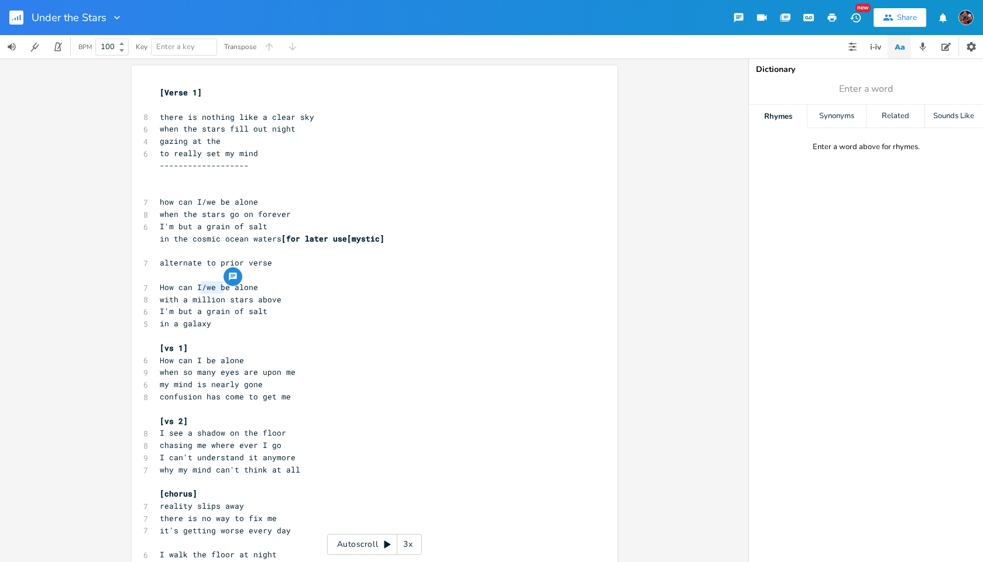
type textarea "/we be"
drag, startPoint x: 199, startPoint y: 287, endPoint x: 224, endPoint y: 288, distance: 25.2
click at [224, 288] on span "How can I/we be alone" at bounding box center [209, 287] width 98 height 11
type textarea "feel"
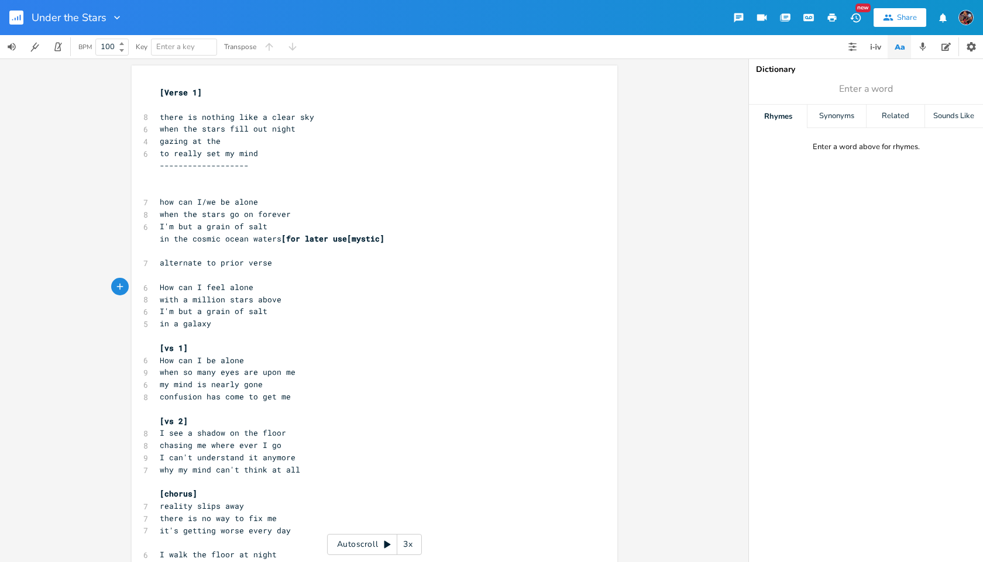
click at [167, 274] on pre "​" at bounding box center [368, 275] width 422 height 12
type textarea "------------------"
click at [280, 302] on pre "with a million stars above" at bounding box center [368, 300] width 422 height 12
type textarea "me"
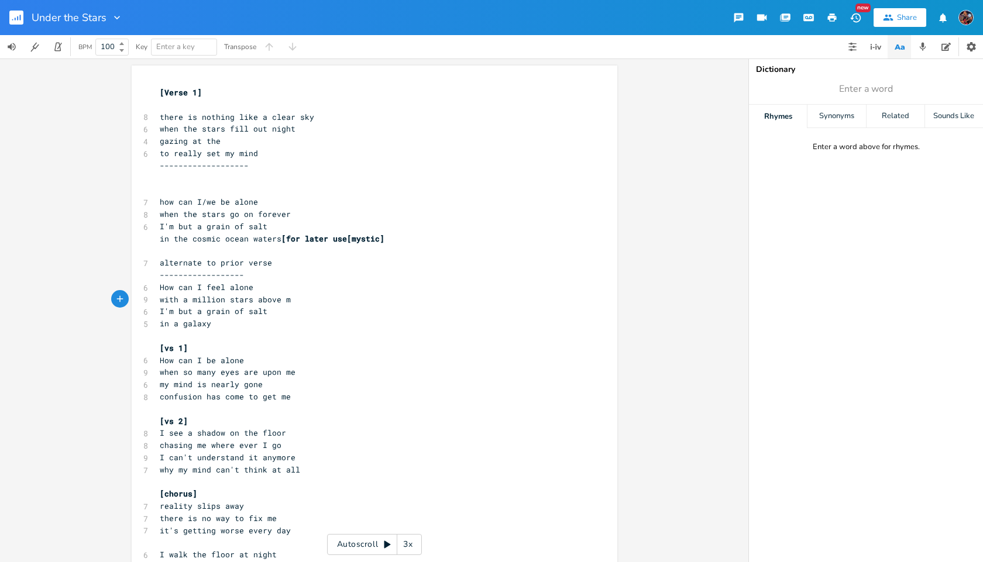
scroll to position [0, 12]
type textarea "in a galaxy"
drag, startPoint x: 210, startPoint y: 326, endPoint x: 153, endPoint y: 324, distance: 56.8
click at [157, 324] on pre "in a galaxy" at bounding box center [368, 324] width 422 height 12
click at [222, 331] on pre "​" at bounding box center [368, 336] width 422 height 12
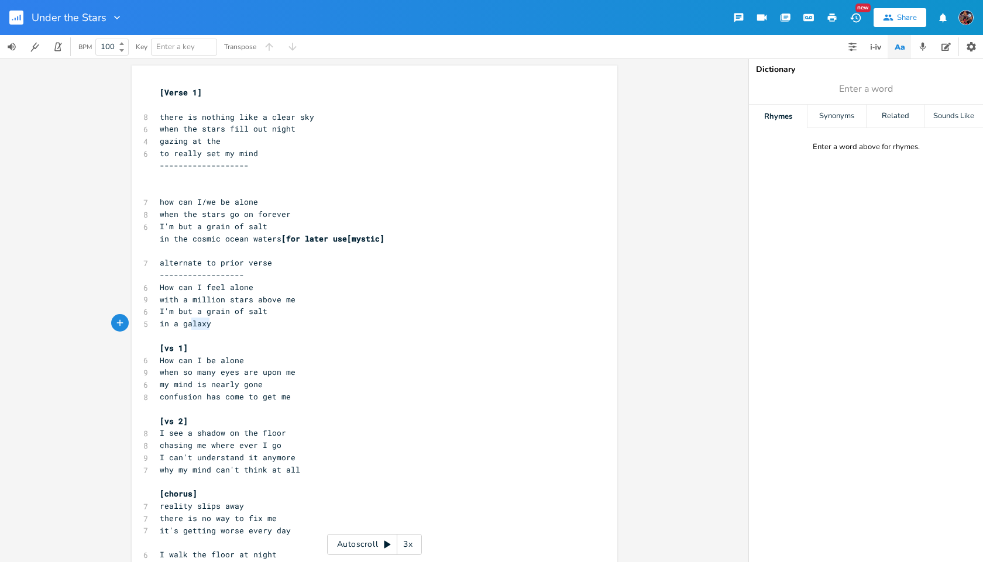
type textarea "in a galaxy"
drag, startPoint x: 216, startPoint y: 325, endPoint x: 154, endPoint y: 325, distance: 61.4
click at [157, 325] on pre "in a galaxy" at bounding box center [368, 324] width 422 height 12
click at [227, 330] on pre "​" at bounding box center [368, 336] width 422 height 12
click at [209, 322] on pre "in a galaxy" at bounding box center [368, 324] width 422 height 12
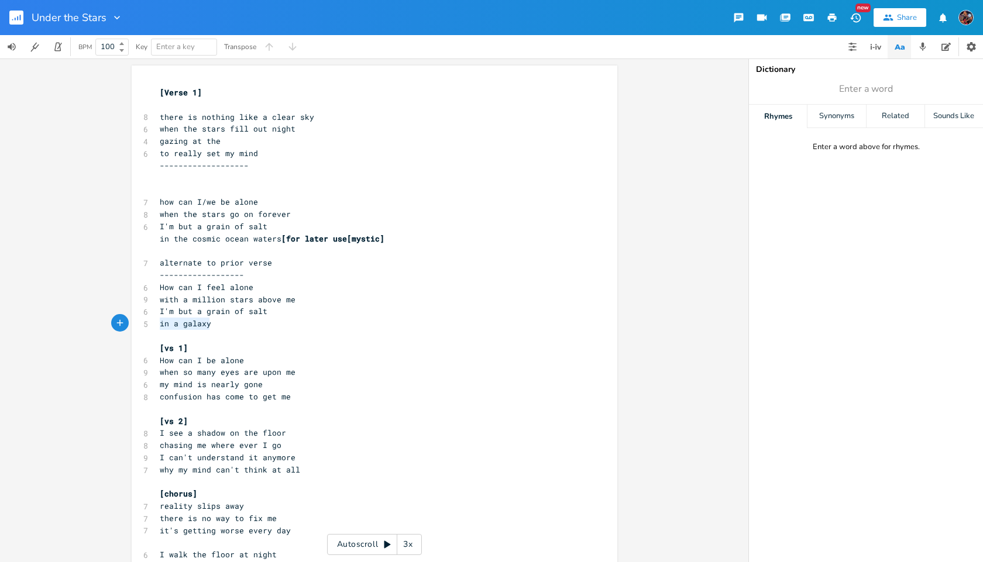
click at [212, 322] on div "in a galaxy x [Verse 1] ​ 8 there is nothing like a clear sky 6 when the stars …" at bounding box center [375, 462] width 486 height 792
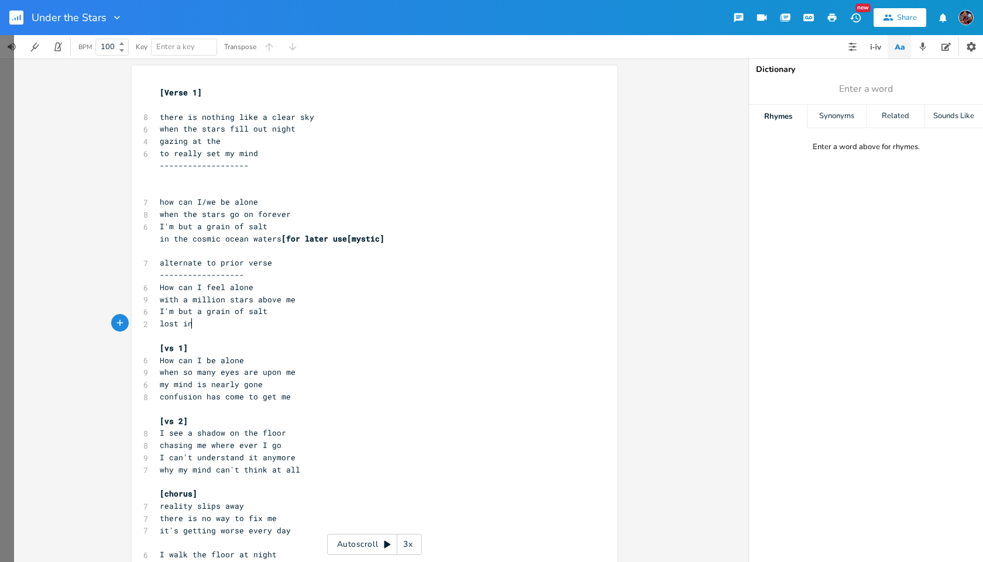
scroll to position [0, 22]
type textarea "lost in society"
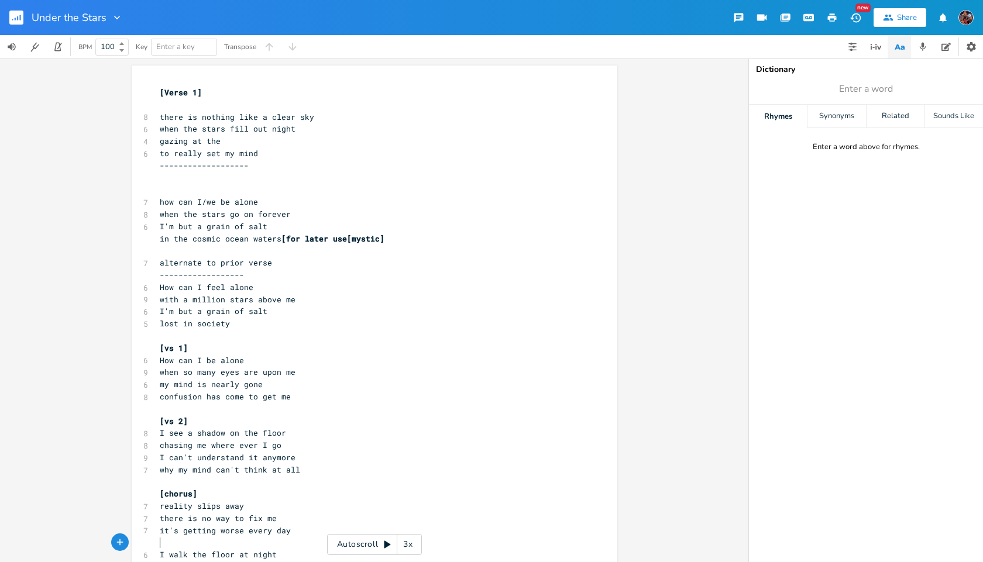
click at [160, 542] on pre "​" at bounding box center [368, 543] width 422 height 12
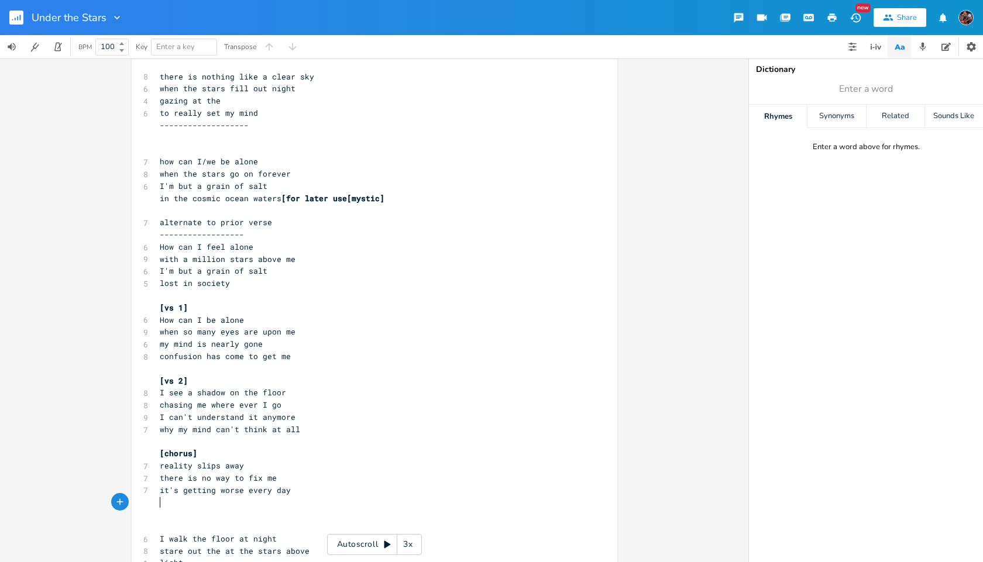
scroll to position [0, 0]
drag, startPoint x: 160, startPoint y: 503, endPoint x: 151, endPoint y: 497, distance: 11.0
click at [157, 499] on pre "​" at bounding box center [368, 502] width 422 height 12
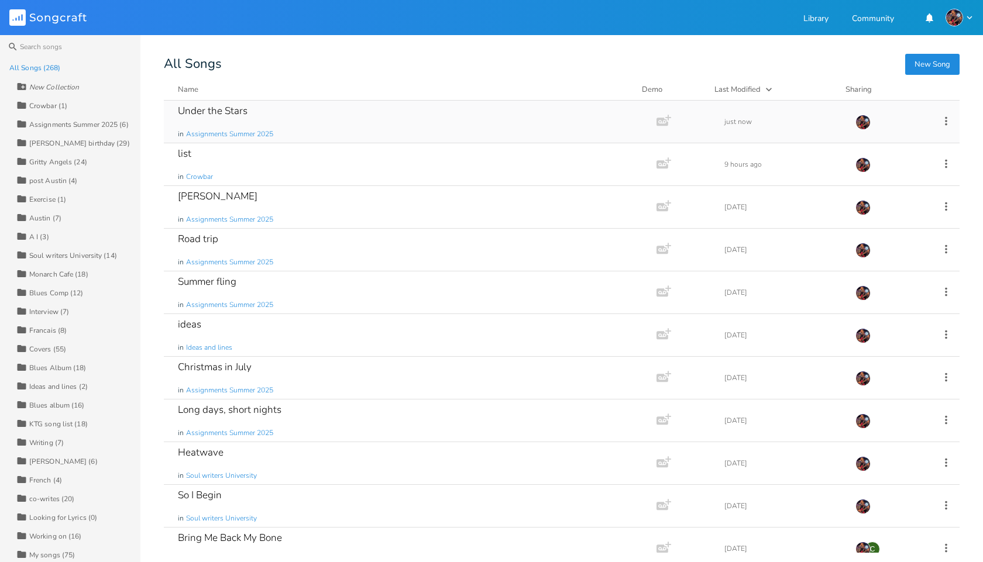
click at [214, 116] on div "Under the Stars" at bounding box center [213, 111] width 70 height 10
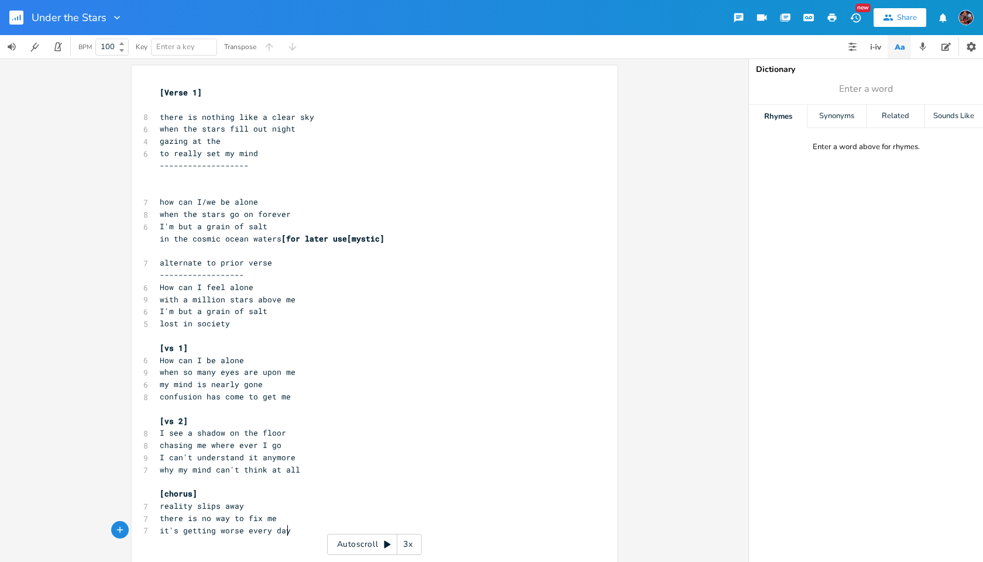
click at [288, 531] on pre "it's getting worse every day" at bounding box center [368, 531] width 422 height 12
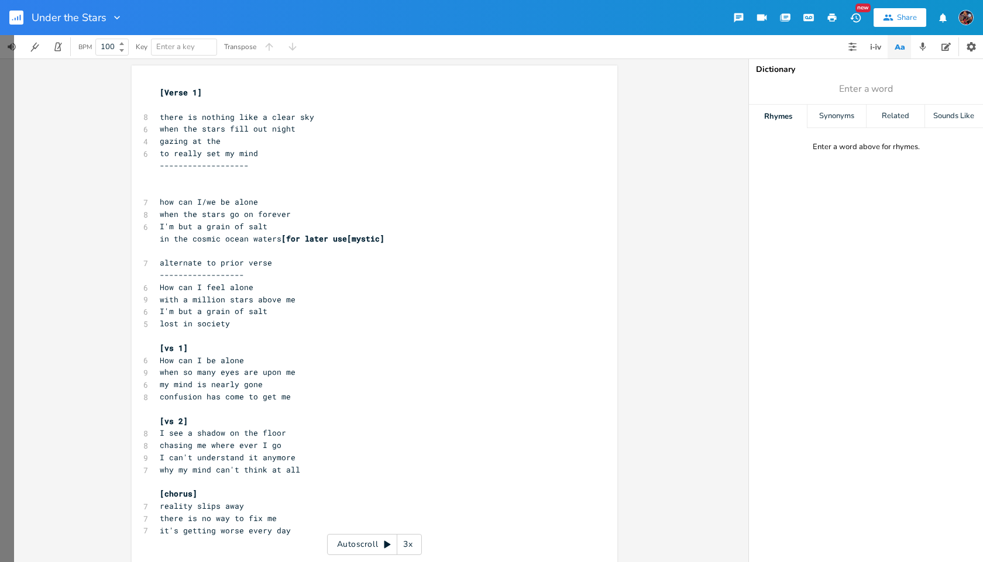
drag, startPoint x: 1, startPoint y: 535, endPoint x: 0, endPoint y: 35, distance: 500.9
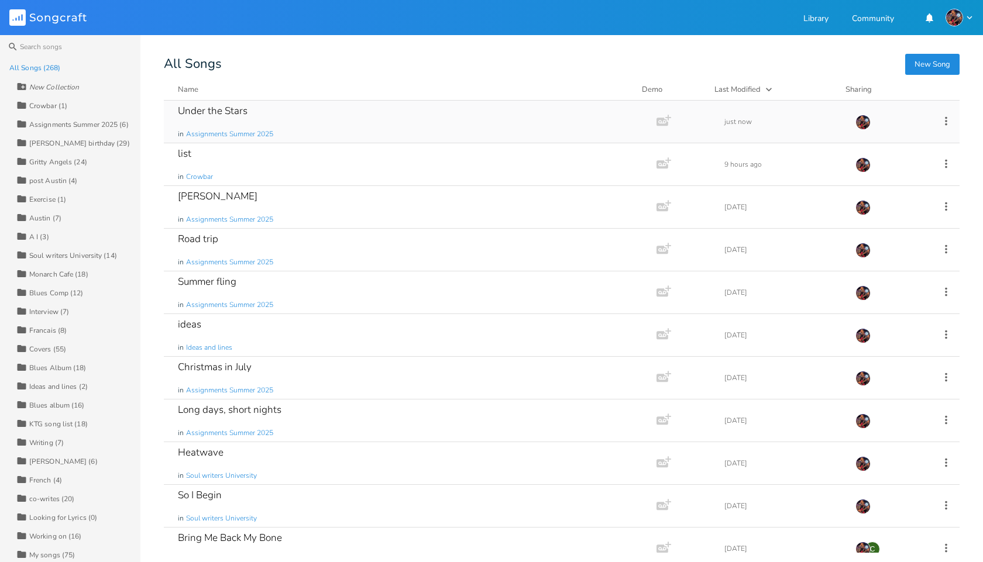
click at [239, 109] on div "Under the Stars" at bounding box center [213, 111] width 70 height 10
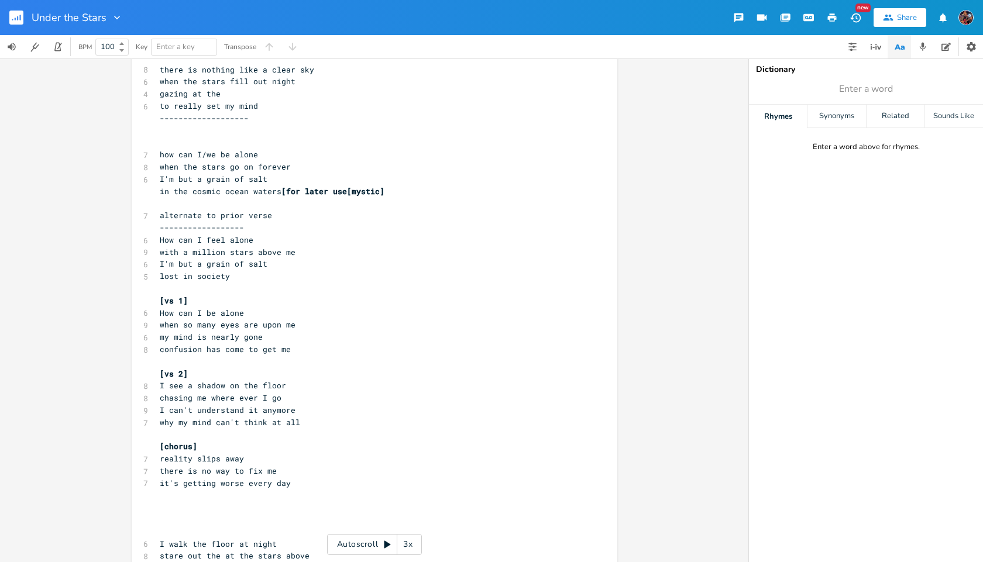
scroll to position [117, 0]
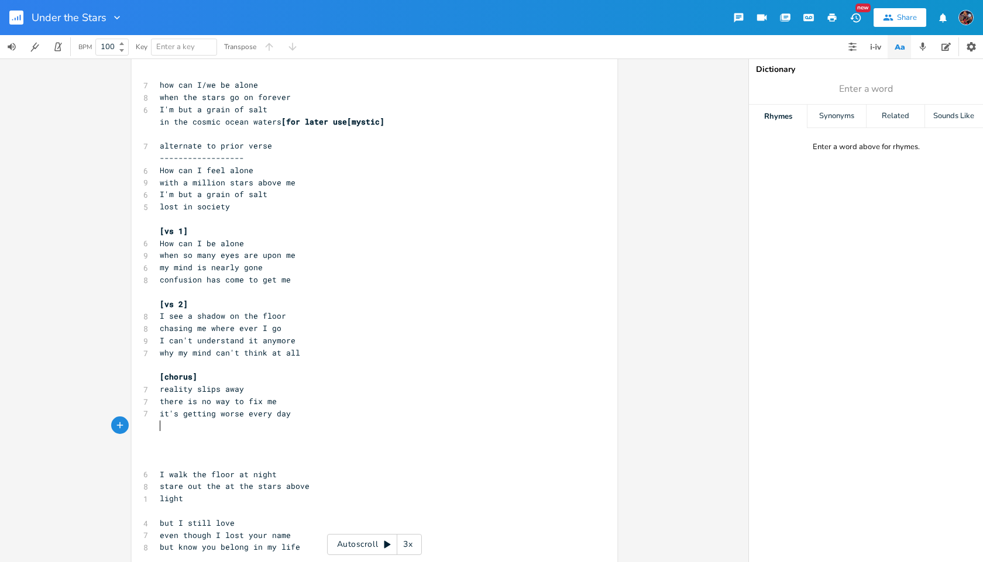
click at [180, 429] on pre "​" at bounding box center [368, 426] width 422 height 12
click at [280, 401] on pre "there is no way to fix me" at bounding box center [368, 402] width 422 height 12
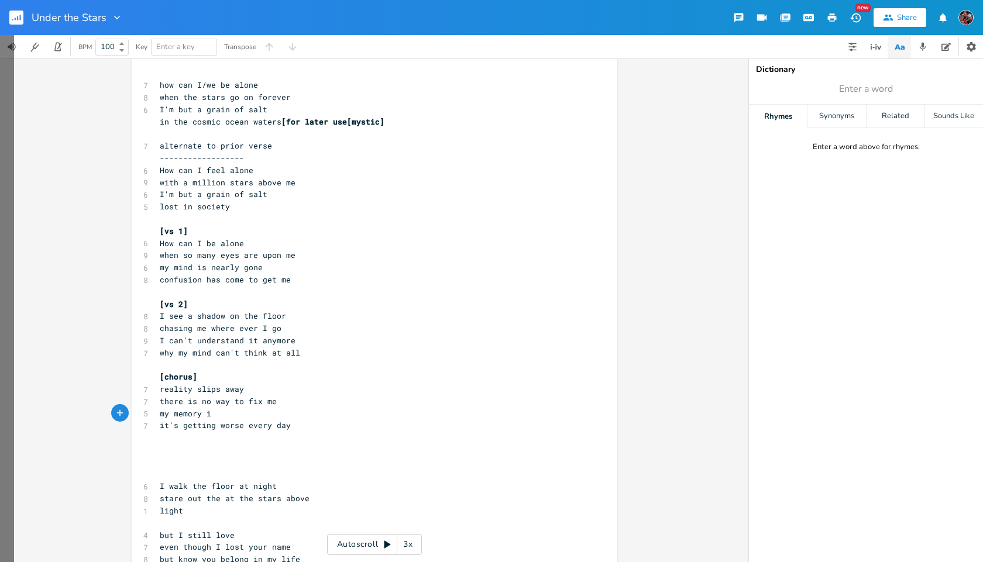
scroll to position [0, 49]
type textarea "my memory is erased"
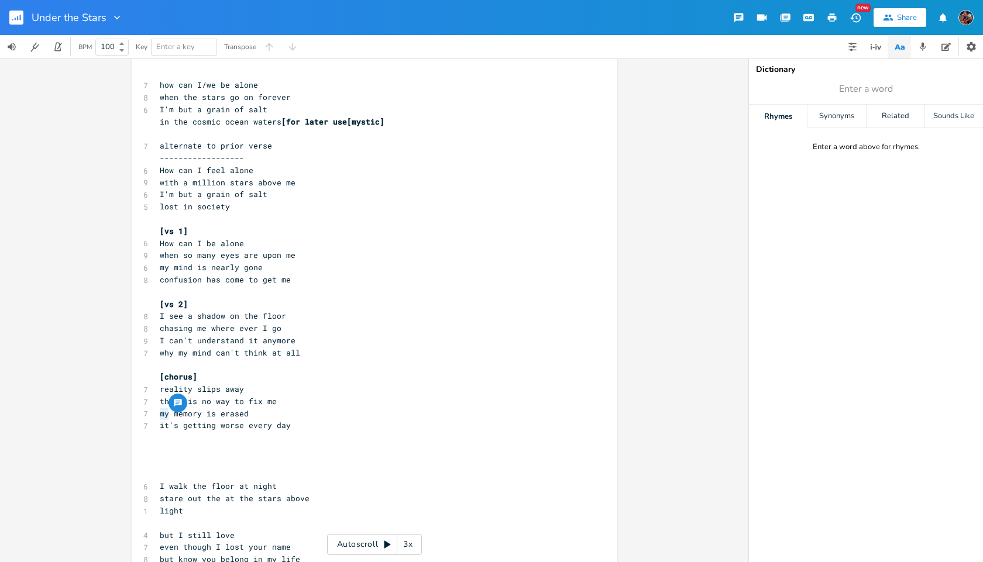
drag, startPoint x: 166, startPoint y: 413, endPoint x: 158, endPoint y: 415, distance: 8.0
click at [160, 415] on span "my memory is erased" at bounding box center [204, 413] width 89 height 11
type textarea "the"
type textarea "it's getting worse every day"
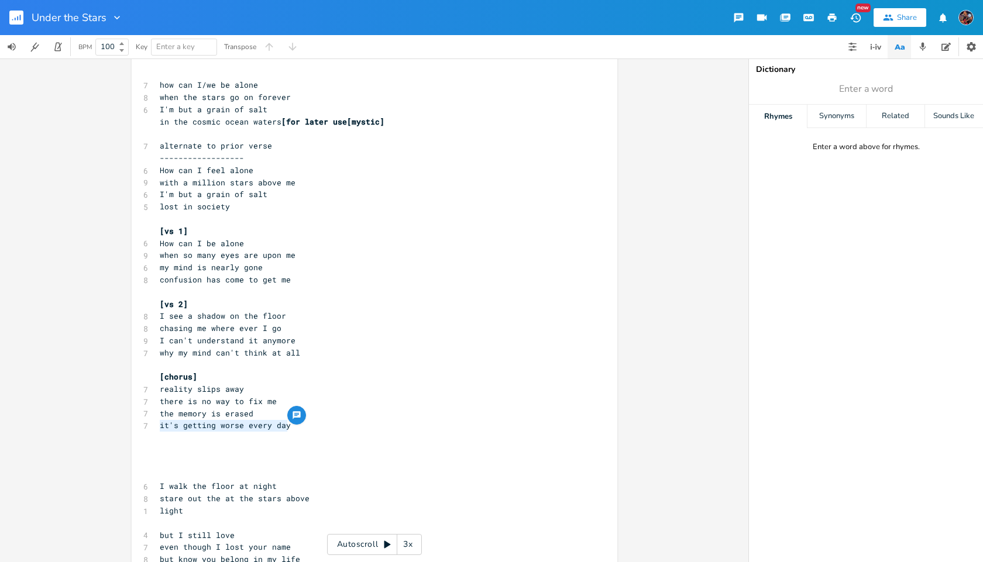
drag, startPoint x: 157, startPoint y: 427, endPoint x: 293, endPoint y: 427, distance: 135.7
click at [293, 427] on pre "it's getting worse every day" at bounding box center [368, 426] width 422 height 12
type textarea "is"
drag, startPoint x: 206, startPoint y: 413, endPoint x: 216, endPoint y: 414, distance: 10.6
click at [216, 414] on span "the memory is erased" at bounding box center [207, 413] width 94 height 11
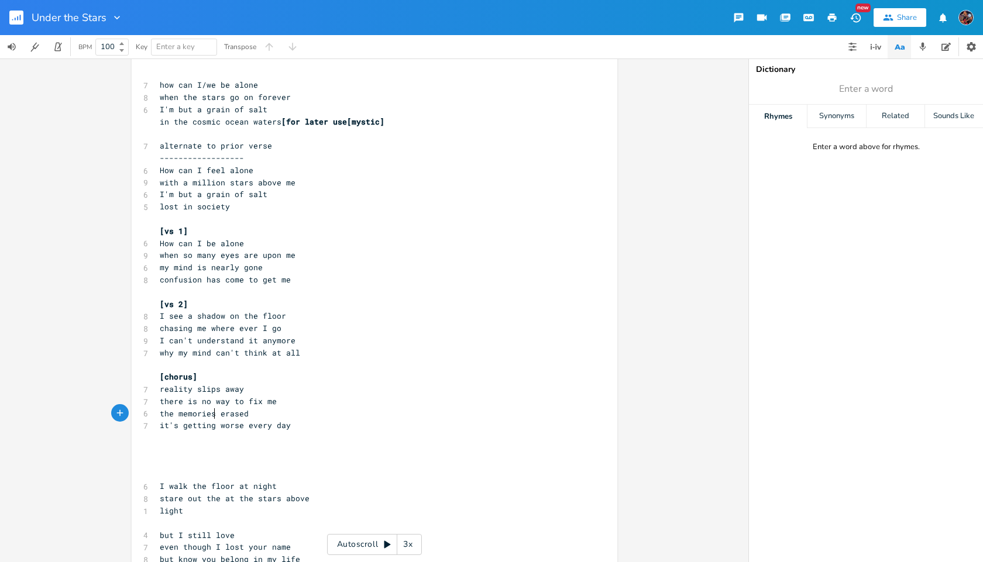
scroll to position [0, 9]
type textarea "ies get"
click at [271, 489] on pre "I walk the floor at night" at bounding box center [368, 486] width 422 height 12
type textarea "i stare out"
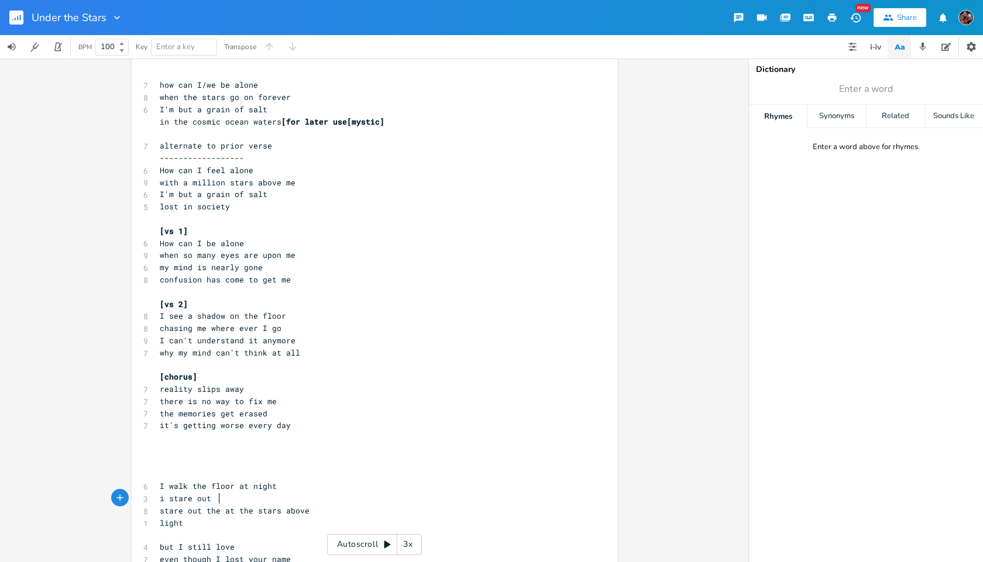
scroll to position [0, 38]
type textarea "the window"
drag, startPoint x: 234, startPoint y: 511, endPoint x: 197, endPoint y: 510, distance: 36.9
click at [197, 510] on span "stare out the at the stars above" at bounding box center [235, 511] width 150 height 11
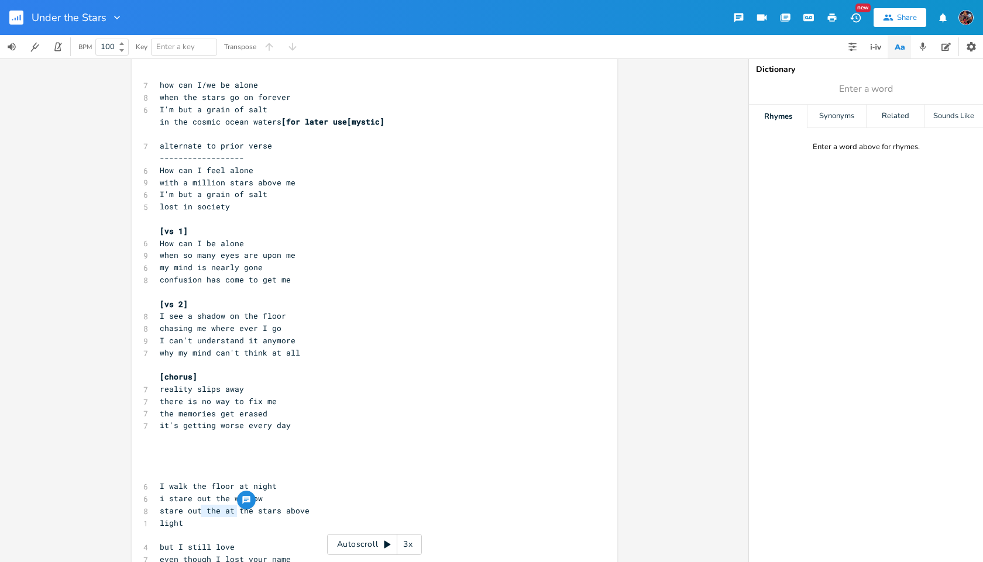
type textarea "the at"
click at [197, 510] on span "stare out the at the stars above" at bounding box center [235, 511] width 150 height 11
type textarea "the at the stars above"
drag, startPoint x: 197, startPoint y: 510, endPoint x: 156, endPoint y: 517, distance: 42.1
click at [157, 517] on div "[Verse 1] ​ 8 there is nothing like a clear sky 6 when the stars fill out night…" at bounding box center [368, 377] width 422 height 815
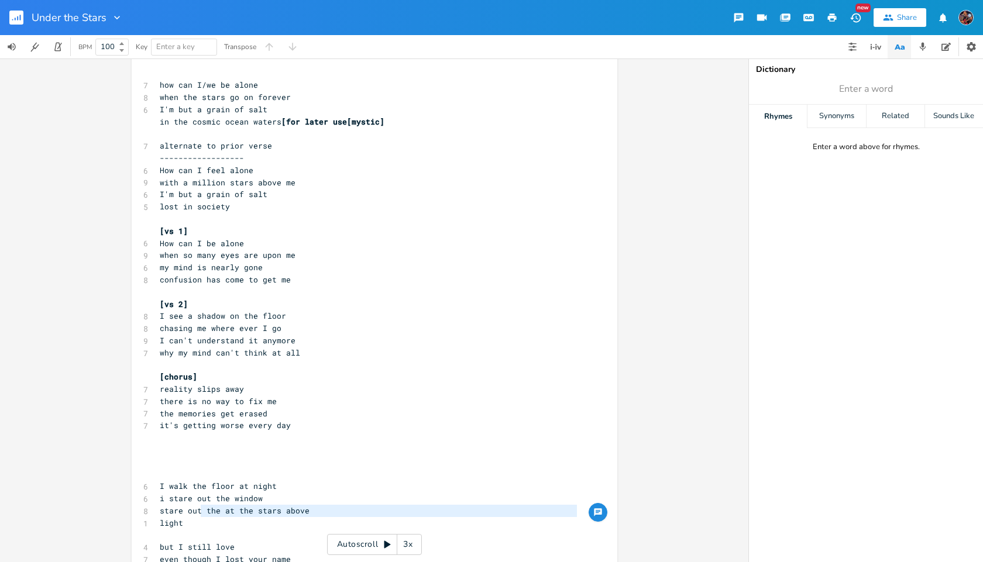
click at [198, 510] on span "stare out the at the stars above" at bounding box center [235, 511] width 150 height 11
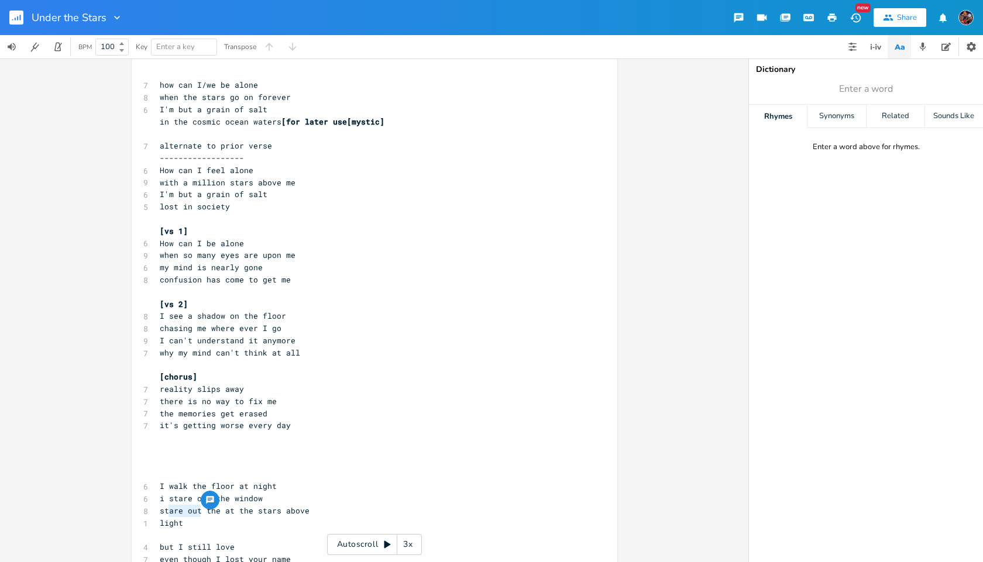
type textarea "stare out"
drag, startPoint x: 198, startPoint y: 510, endPoint x: 157, endPoint y: 511, distance: 40.4
click at [160, 511] on span "stare out the at the stars above" at bounding box center [235, 511] width 150 height 11
drag, startPoint x: 239, startPoint y: 510, endPoint x: 259, endPoint y: 509, distance: 20.5
click at [259, 509] on div "bove x [Verse 1] ​ 8 there is nothing like a clear sky 6 when the stars fill ou…" at bounding box center [375, 375] width 486 height 853
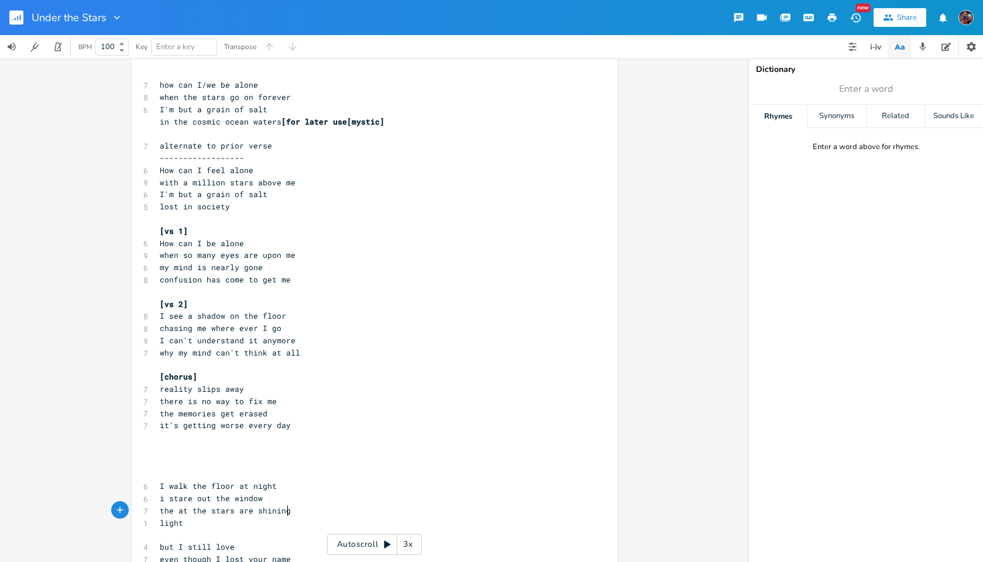
scroll to position [0, 35]
type textarea "re shining bi"
type textarea "right"
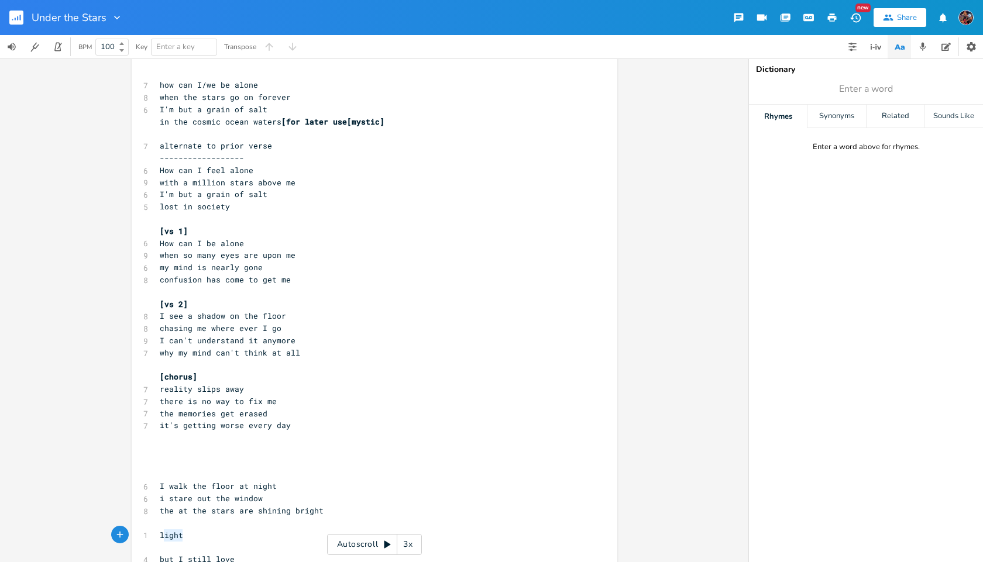
type textarea "light"
drag, startPoint x: 181, startPoint y: 532, endPoint x: 156, endPoint y: 538, distance: 26.0
click at [157, 538] on pre "light" at bounding box center [368, 536] width 422 height 12
click at [157, 521] on pre "​" at bounding box center [368, 523] width 422 height 12
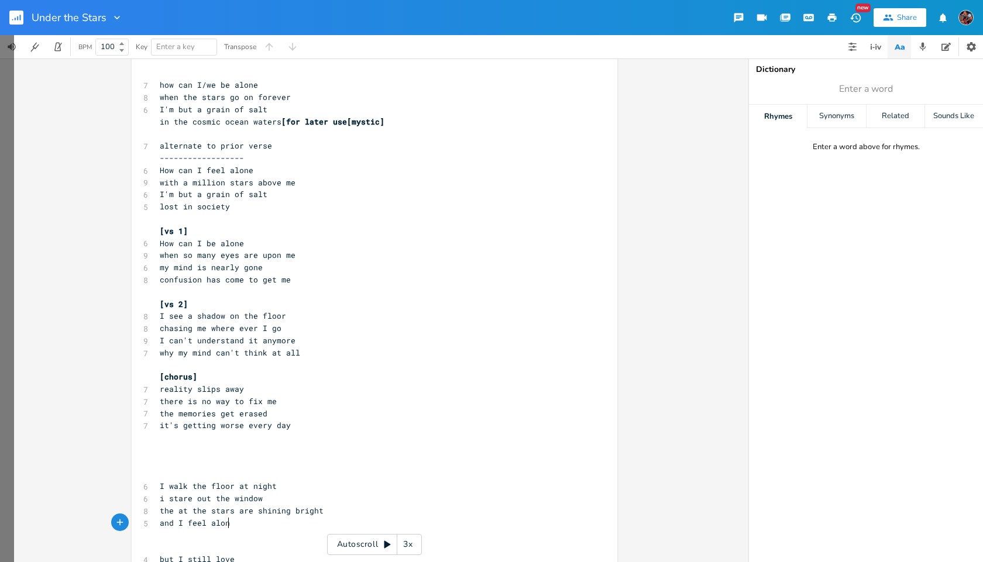
type textarea "and I feel alone"
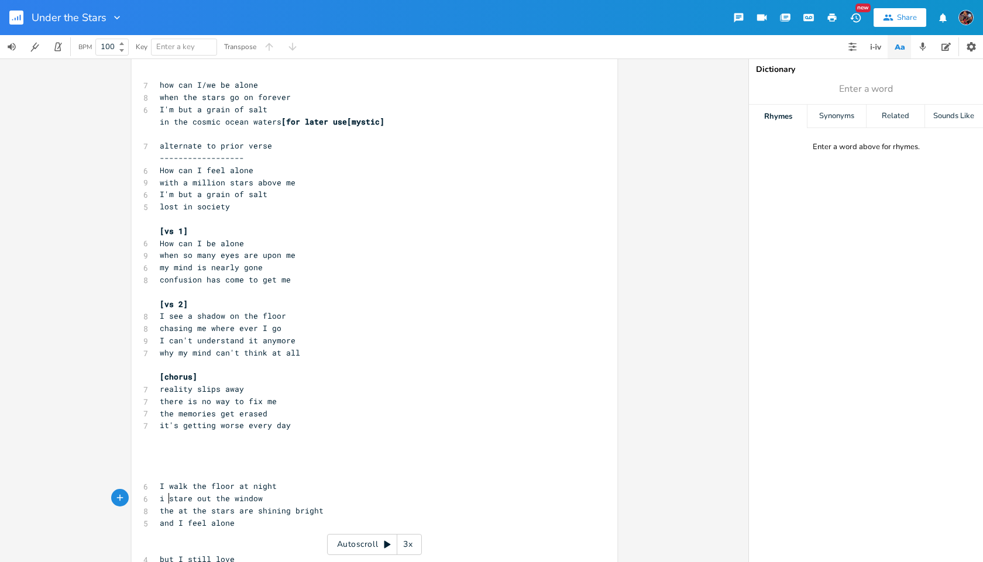
type textarea "s"
type textarea "i"
drag, startPoint x: 166, startPoint y: 501, endPoint x: 158, endPoint y: 503, distance: 8.4
click at [160, 503] on span "i stare out the window" at bounding box center [211, 498] width 103 height 11
type textarea "it's getting worse every day"
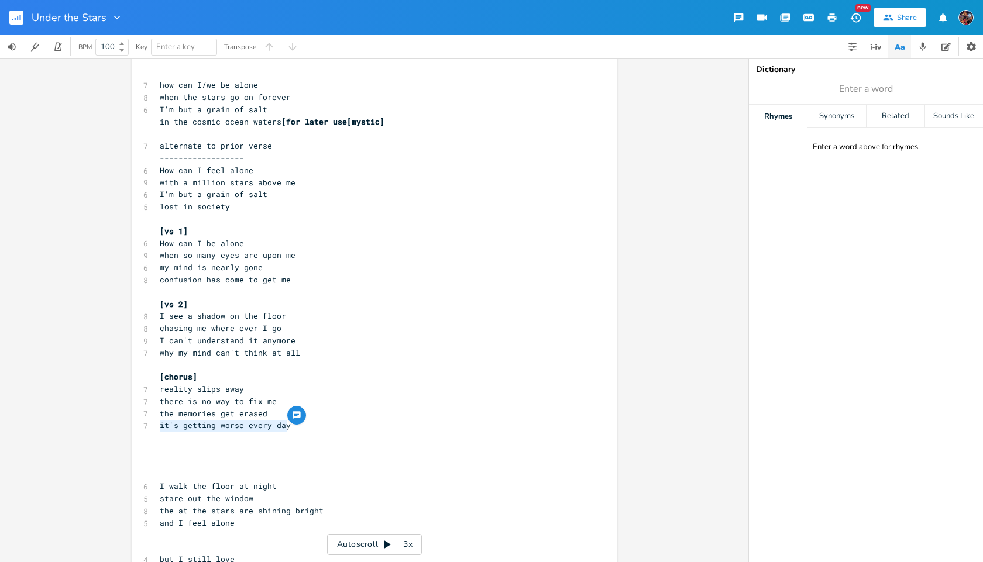
drag, startPoint x: 286, startPoint y: 427, endPoint x: 157, endPoint y: 428, distance: 128.1
click at [157, 428] on pre "it's getting worse every day" at bounding box center [368, 426] width 422 height 12
click at [168, 459] on pre "​" at bounding box center [368, 462] width 422 height 12
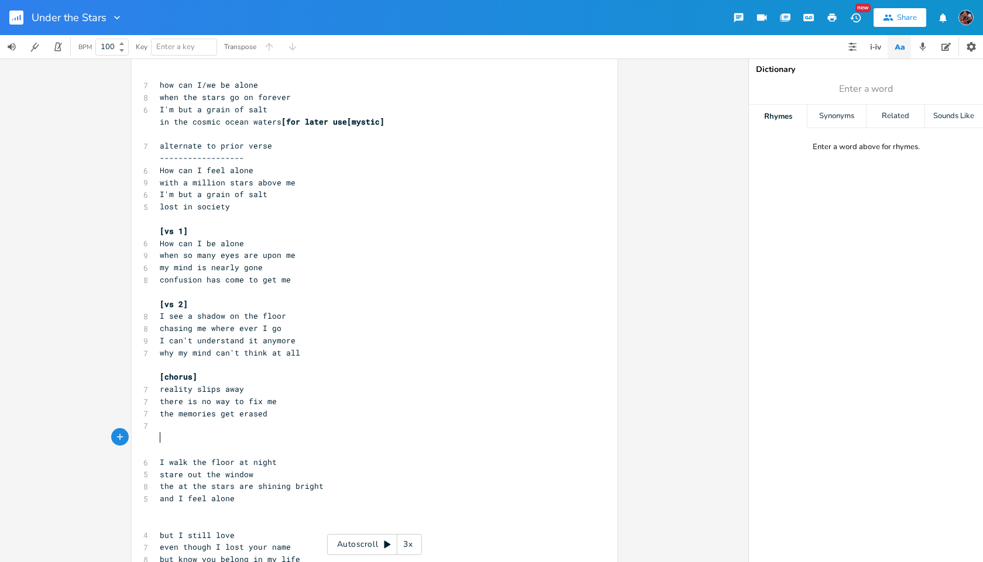
click at [163, 448] on pre "​" at bounding box center [368, 450] width 422 height 12
type textarea "[vs 4]"
click at [178, 230] on span "[vs 1]" at bounding box center [174, 231] width 28 height 11
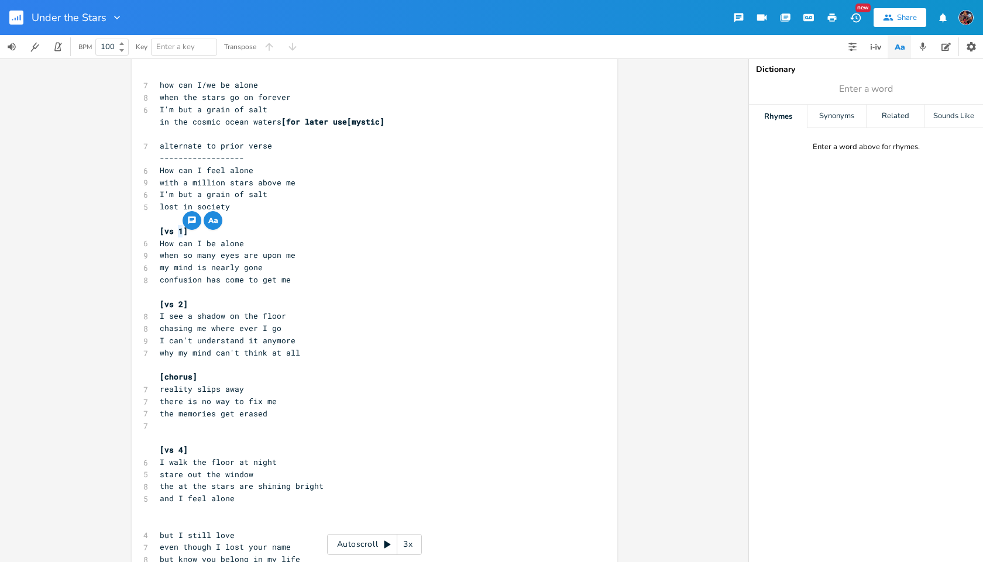
type textarea "2"
drag, startPoint x: 173, startPoint y: 303, endPoint x: 180, endPoint y: 303, distance: 7.0
click at [180, 303] on span "[vs 2]" at bounding box center [174, 304] width 28 height 11
type textarea "3"
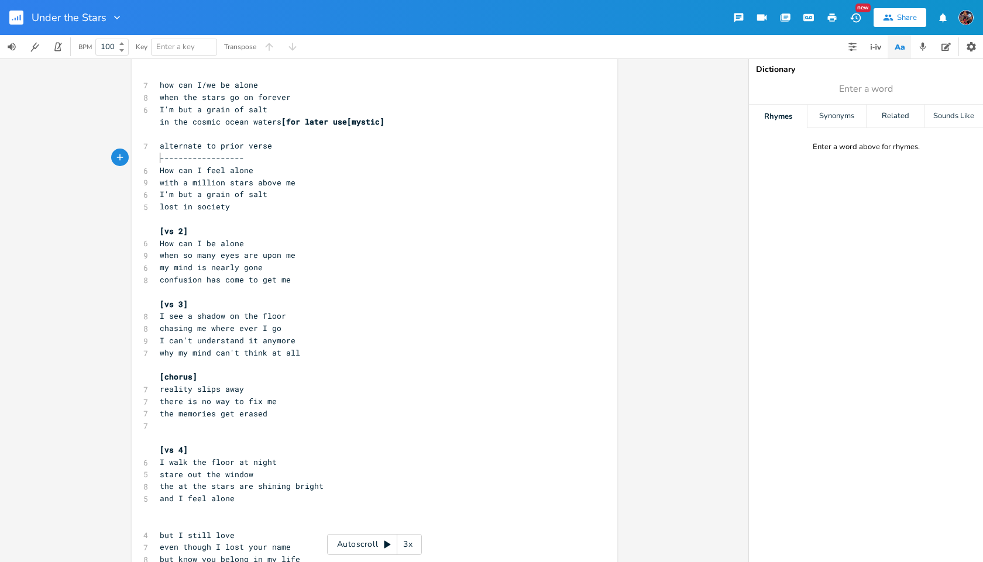
click at [157, 163] on pre "------------------" at bounding box center [368, 158] width 422 height 12
click at [246, 161] on pre "------------------" at bounding box center [368, 158] width 422 height 12
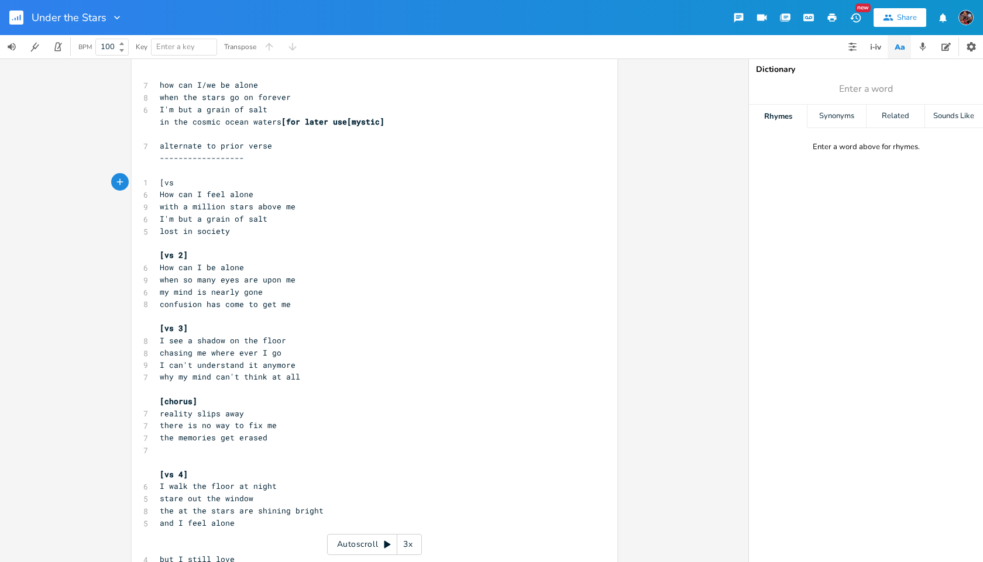
scroll to position [0, 16]
type textarea "[vs 1]"
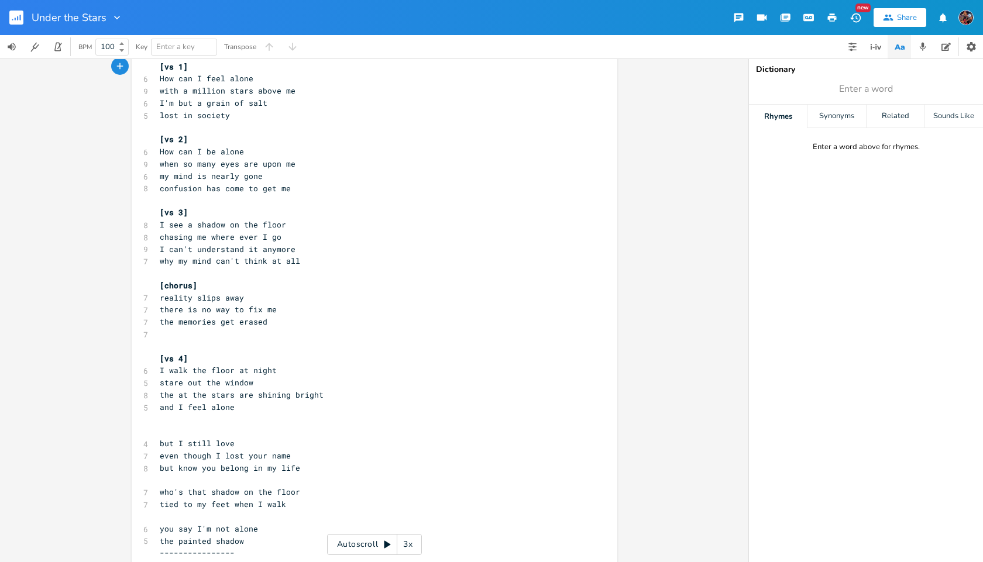
scroll to position [234, 0]
click at [193, 200] on pre "​" at bounding box center [368, 199] width 422 height 12
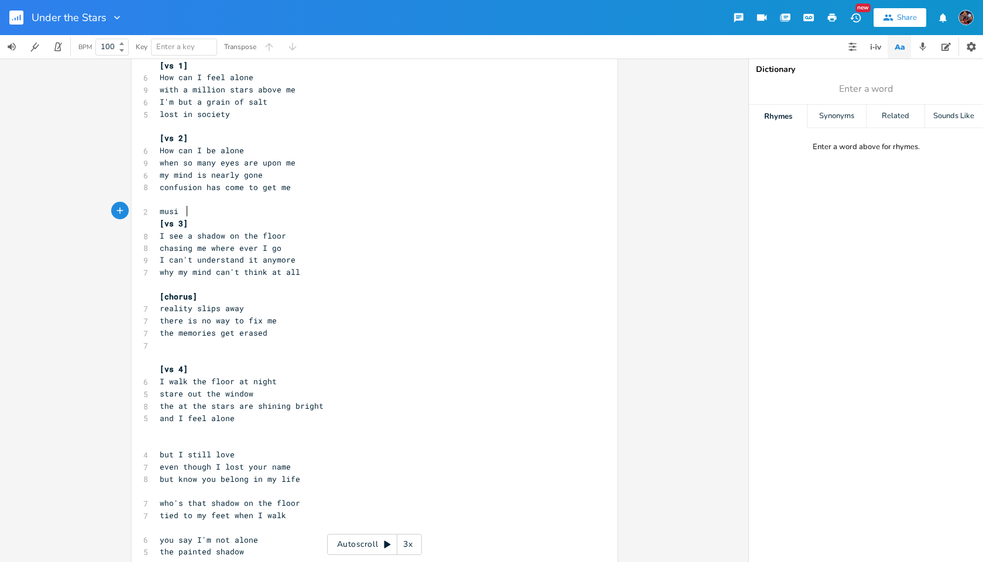
scroll to position [0, 20]
type textarea "music more intense"
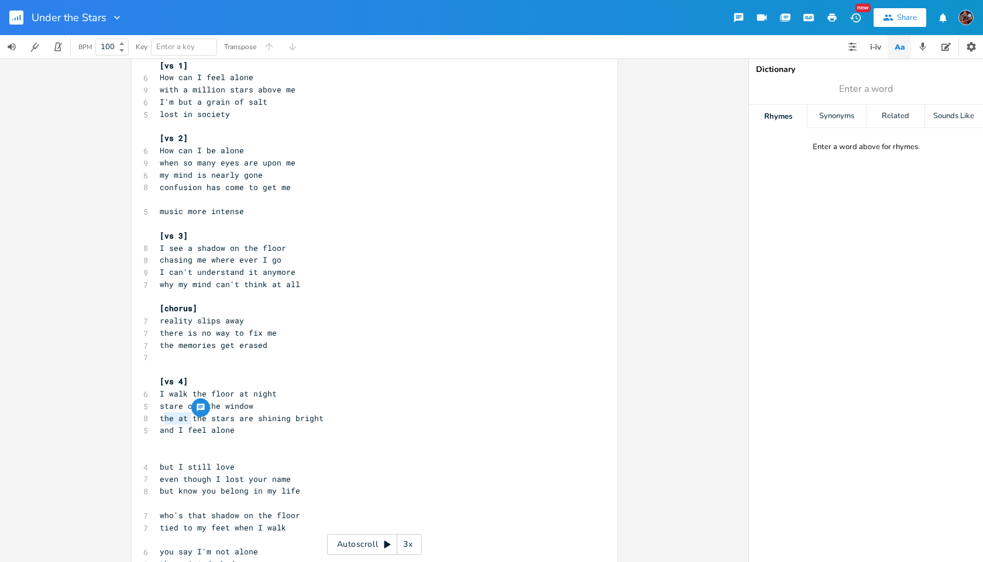
type textarea "the at"
drag, startPoint x: 188, startPoint y: 419, endPoint x: 157, endPoint y: 417, distance: 31.7
click at [160, 417] on span "the at the stars are shining bright" at bounding box center [242, 418] width 164 height 11
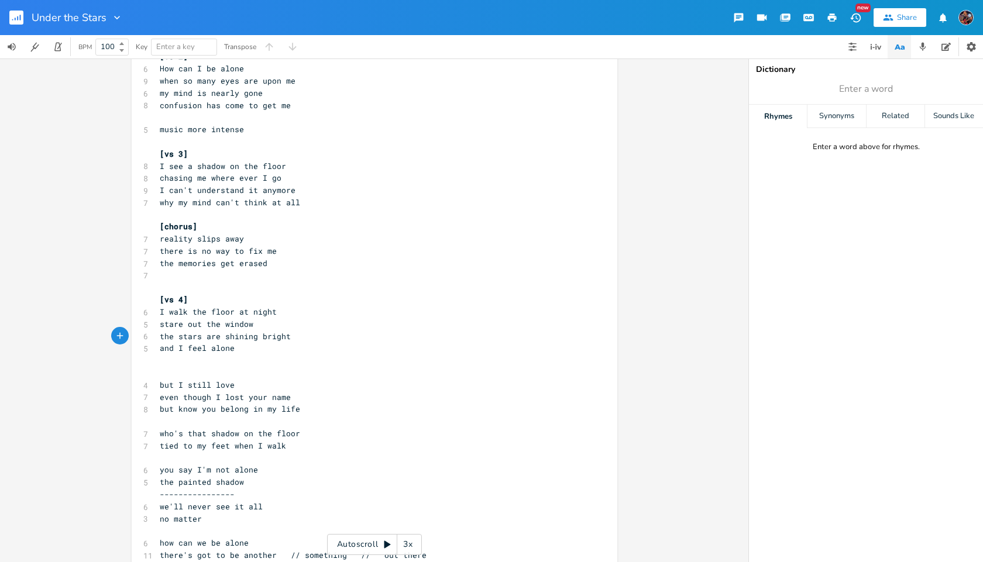
scroll to position [293, 0]
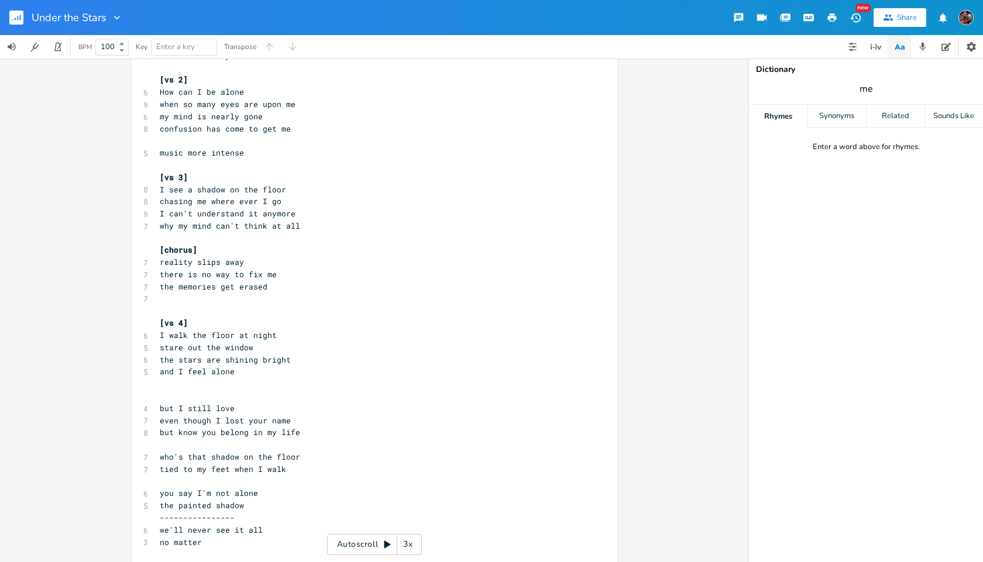
type input "me"
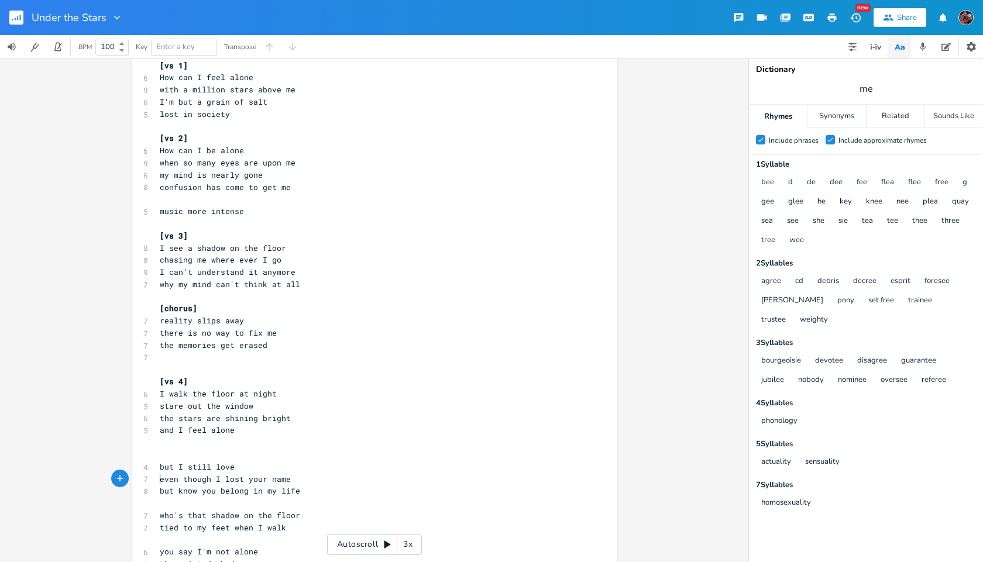
scroll to position [0, 0]
click at [160, 480] on span "even though I lost your name" at bounding box center [225, 479] width 131 height 11
type textarea "even"
drag, startPoint x: 180, startPoint y: 477, endPoint x: 153, endPoint y: 477, distance: 26.3
click at [157, 477] on pre "even though I lost your name" at bounding box center [368, 479] width 422 height 12
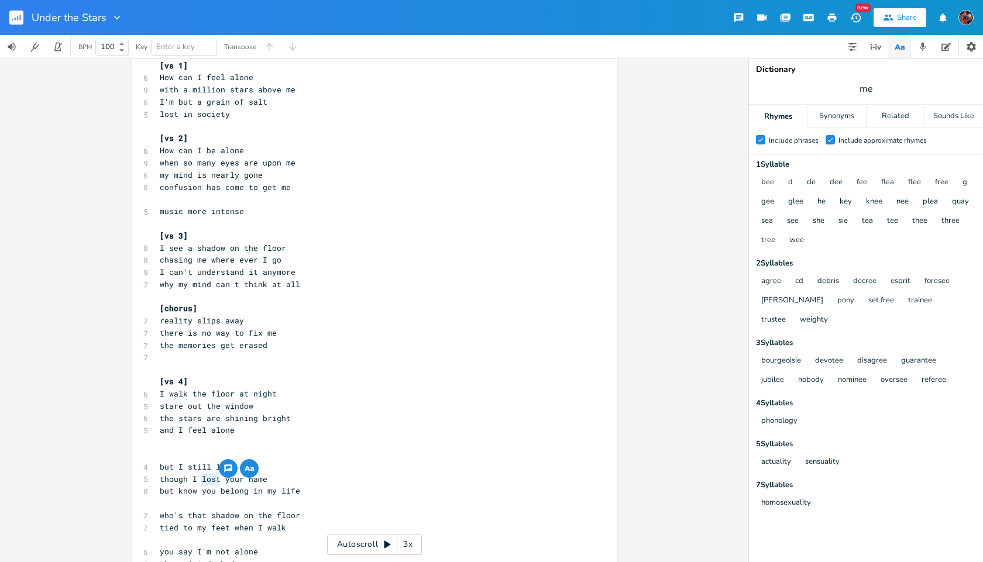
drag, startPoint x: 198, startPoint y: 479, endPoint x: 215, endPoint y: 479, distance: 16.4
click at [215, 479] on span "though I lost your name" at bounding box center [214, 479] width 108 height 11
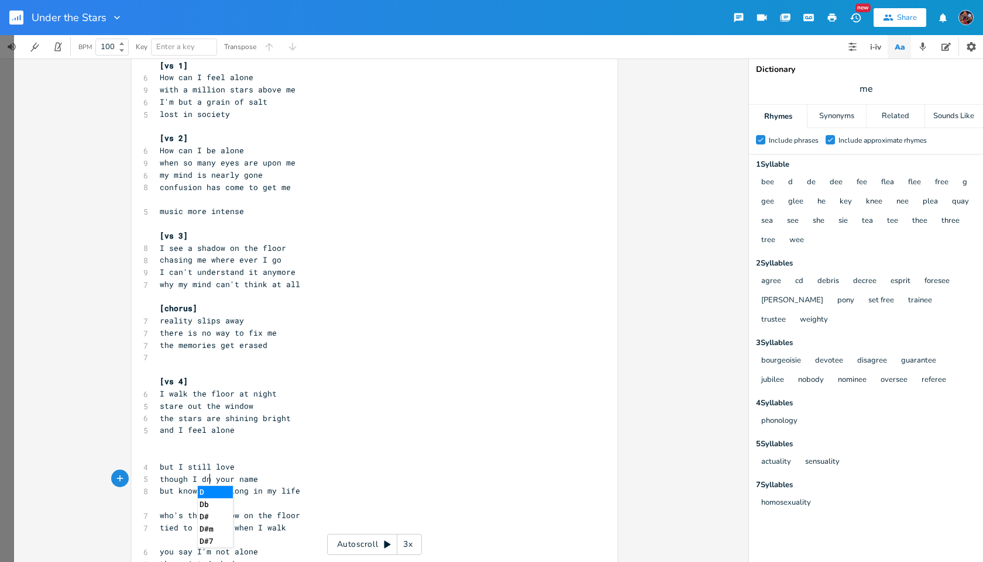
scroll to position [0, 9]
type textarea "dn't"
type textarea "on't recall"
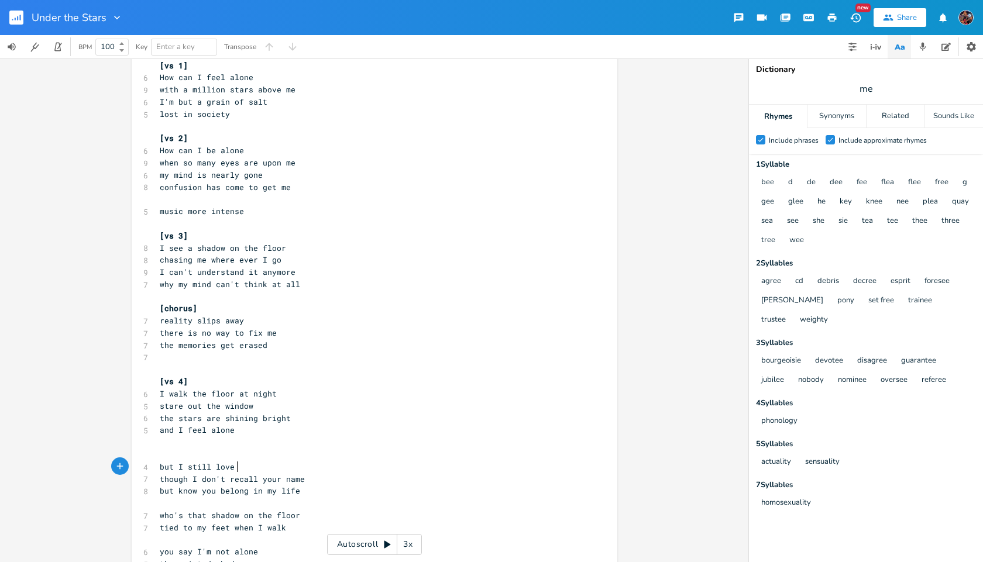
click at [239, 466] on pre "but I still love" at bounding box center [368, 467] width 422 height 12
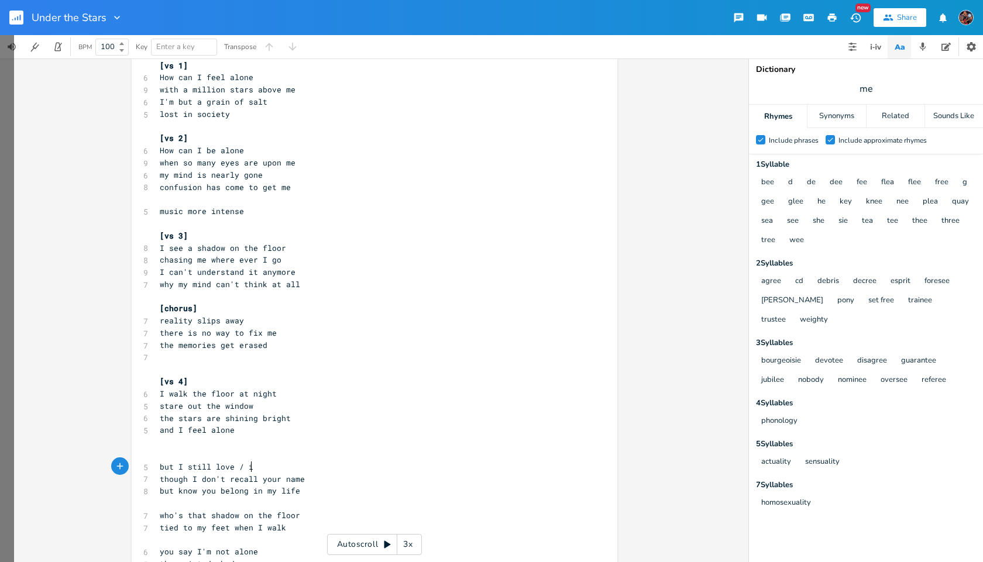
type textarea "/ i"
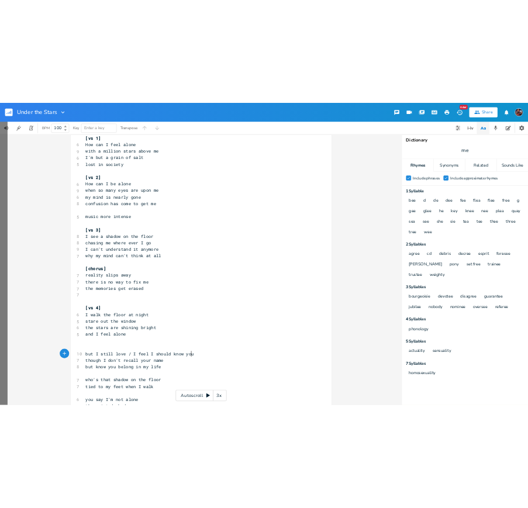
scroll to position [0, 82]
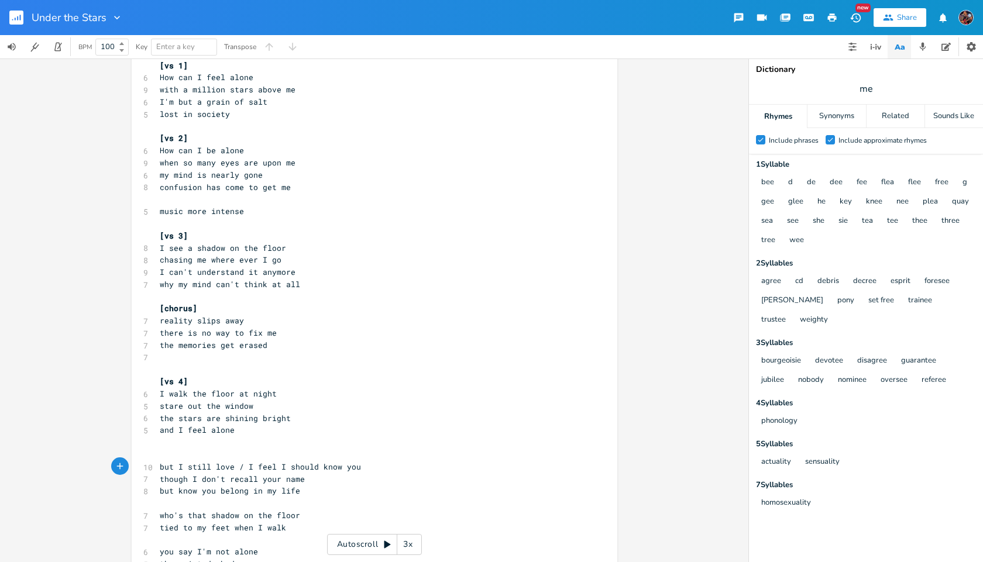
type textarea "I feel I should know you"
click at [13, 16] on rect "button" at bounding box center [16, 18] width 14 height 14
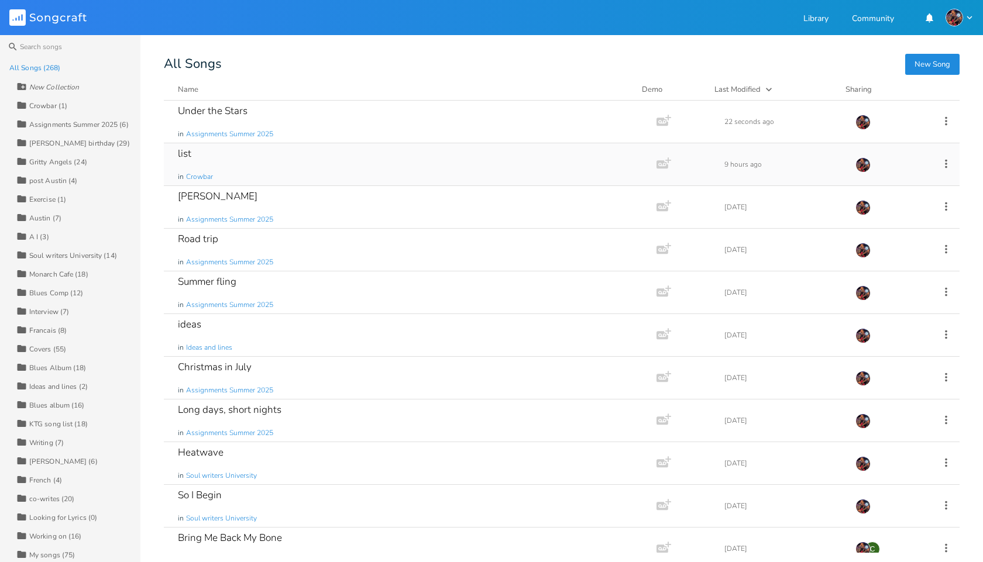
click at [188, 153] on div "list" at bounding box center [184, 154] width 13 height 10
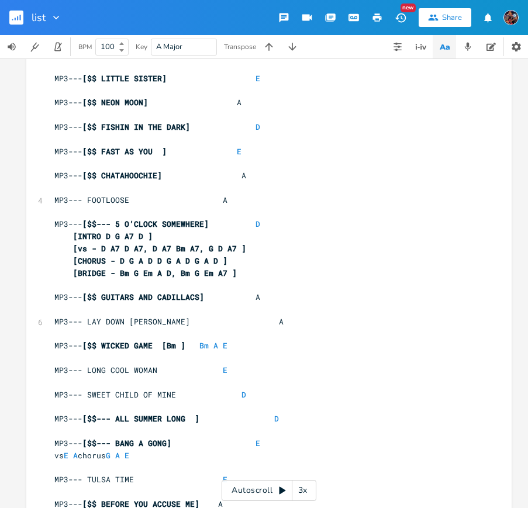
scroll to position [1280, 0]
click at [208, 201] on span at bounding box center [213, 200] width 19 height 12
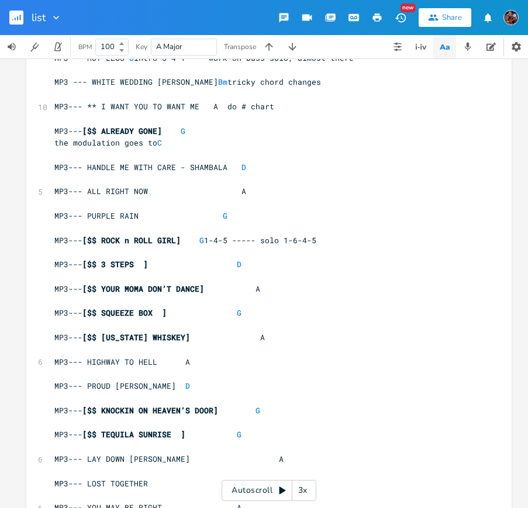
scroll to position [344, 0]
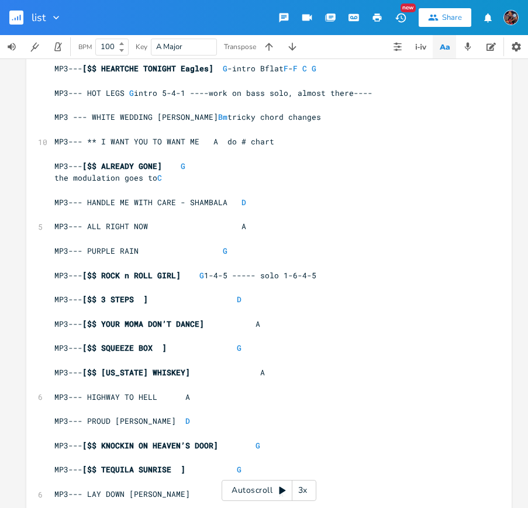
scroll to position [312, 0]
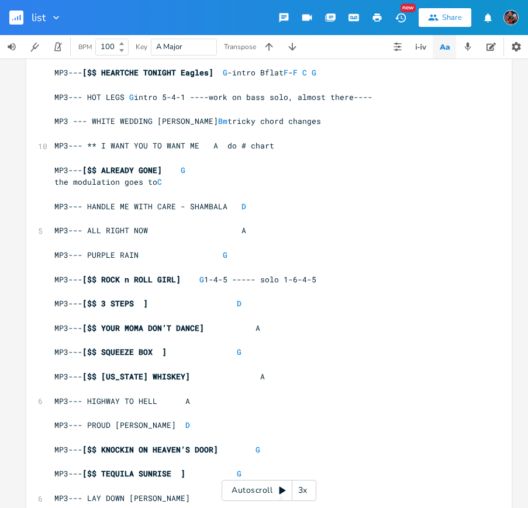
click at [242, 209] on pre "MP3--- HANDLE ME WITH CARE - SHAMBALA D" at bounding box center [263, 207] width 422 height 12
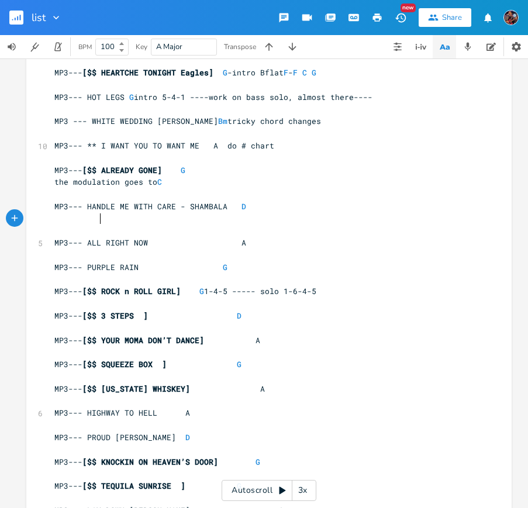
scroll to position [0, 21]
type textarea "\\"
type textarea "[vs -"
click at [113, 223] on pre "[vs -" at bounding box center [263, 219] width 422 height 12
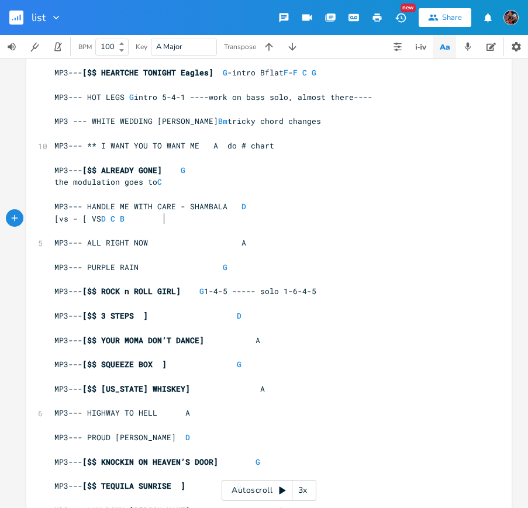
scroll to position [0, 44]
type textarea "[ VS D C B G,"
click at [139, 221] on span "[vs - [ VS D C B G ," at bounding box center [96, 219] width 84 height 11
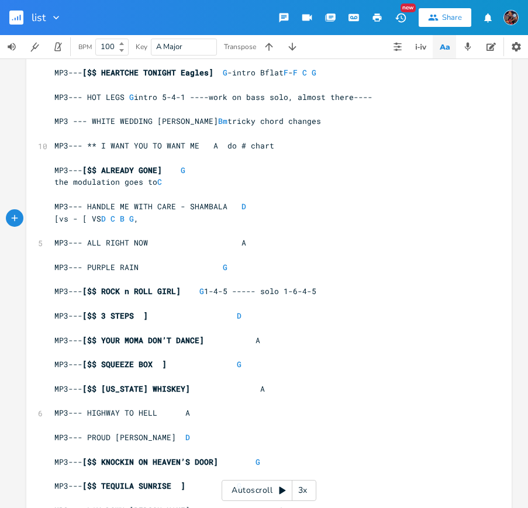
click at [139, 218] on span "[vs - [ VS D C B G ," at bounding box center [96, 219] width 84 height 11
type textarea "DCBG"
type textarea "C B G, C G E D C G"
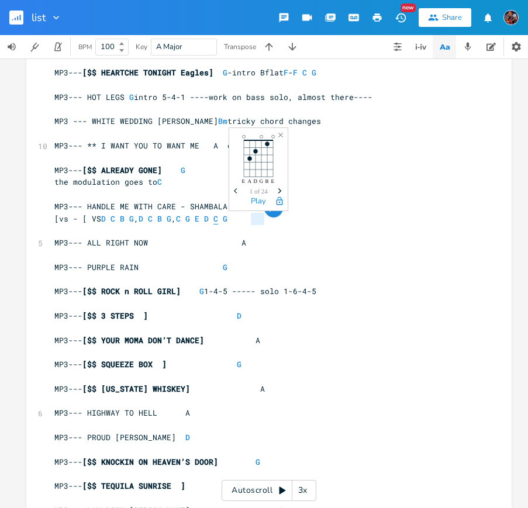
drag, startPoint x: 246, startPoint y: 219, endPoint x: 260, endPoint y: 221, distance: 14.2
click at [228, 221] on span "[vs - [ VS D C B G , D C B G , C G E D C G" at bounding box center [140, 219] width 173 height 11
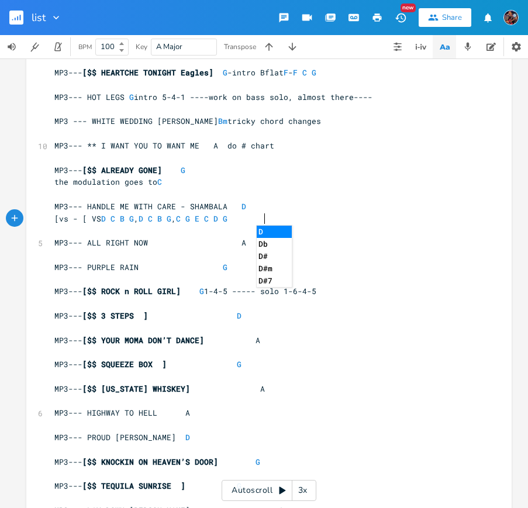
type textarea "C D"
click at [280, 220] on pre "[vs - [ VS D C B G , D C B G , C G E C D G" at bounding box center [263, 219] width 422 height 12
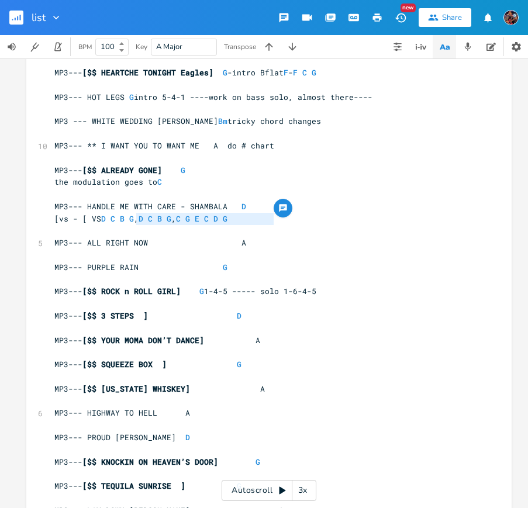
drag, startPoint x: 132, startPoint y: 218, endPoint x: 270, endPoint y: 218, distance: 138.7
click at [232, 218] on span "[vs - [ VS D C B G , D C B G , C G E C D G" at bounding box center [143, 219] width 178 height 11
type textarea "​D C B G , D C B G, C G E C D G"
click at [277, 218] on pre "[vs - [ VS D C B G , D C B G , C G E C D G" at bounding box center [263, 219] width 422 height 12
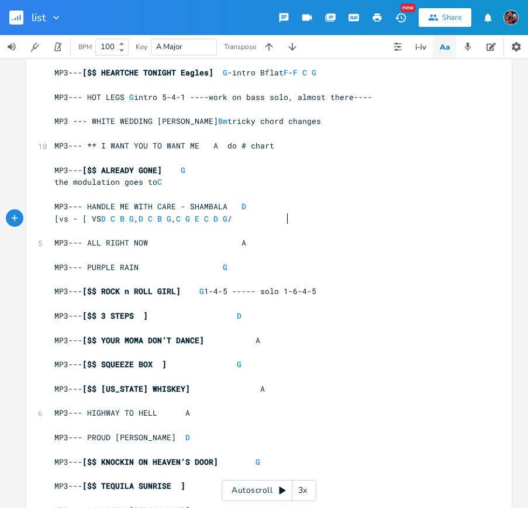
type textarea "/"
type textarea "​"
click at [359, 218] on span "G" at bounding box center [356, 219] width 5 height 11
click at [421, 218] on pre "[vs - [ VS D C B G , D C B G , C G E C D G / D C B G , D C B G , C G E C D G" at bounding box center [263, 219] width 422 height 12
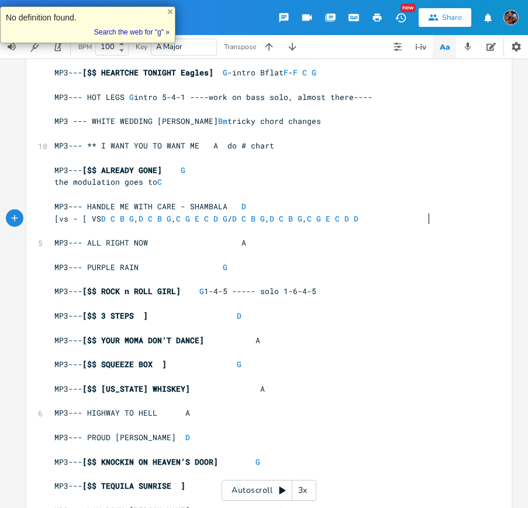
scroll to position [0, 8]
type textarea "D ]"
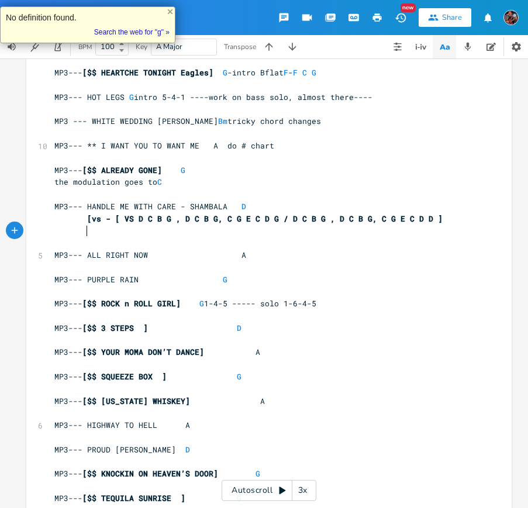
scroll to position [0, 3]
type textarea "[cH"
type textarea "CHORUS -"
click at [130, 230] on pre "[CHORUS -" at bounding box center [263, 231] width 422 height 12
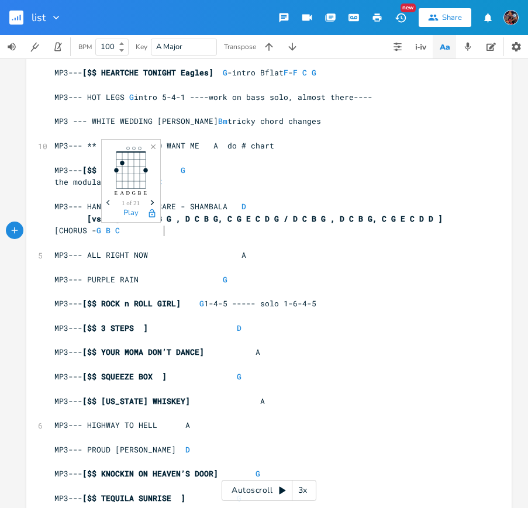
scroll to position [0, 30]
type textarea "G B C D"
click at [183, 232] on pre "[CHORUS - G B C D" at bounding box center [263, 231] width 422 height 12
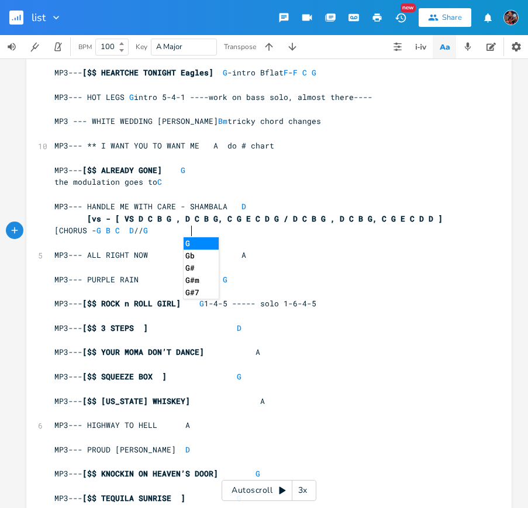
scroll to position [0, 15]
type textarea "// G"
click at [148, 232] on span "G" at bounding box center [145, 230] width 5 height 11
type textarea "C"
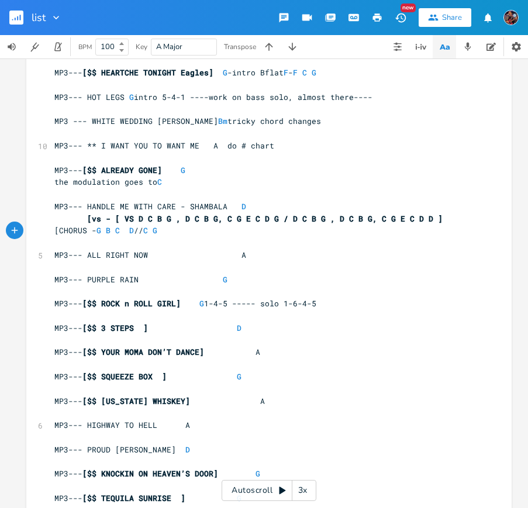
click at [206, 229] on pre "[CHORUS - G B C D // C G" at bounding box center [263, 231] width 422 height 12
click at [208, 229] on pre "[CHORUS - G B C D // C G" at bounding box center [263, 231] width 422 height 12
type textarea "C D ]"
